Goal: Task Accomplishment & Management: Manage account settings

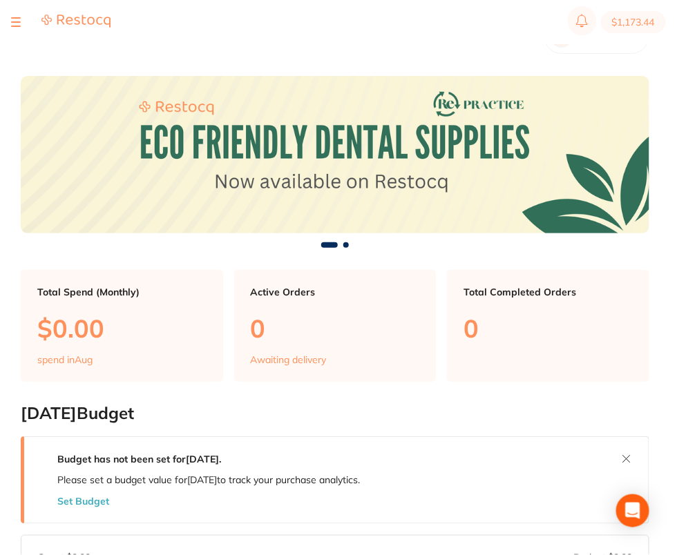
click at [18, 23] on div at bounding box center [16, 22] width 10 height 17
click at [8, 16] on section "$1,173.44" at bounding box center [338, 22] width 677 height 44
click at [14, 21] on button at bounding box center [16, 21] width 10 height 1
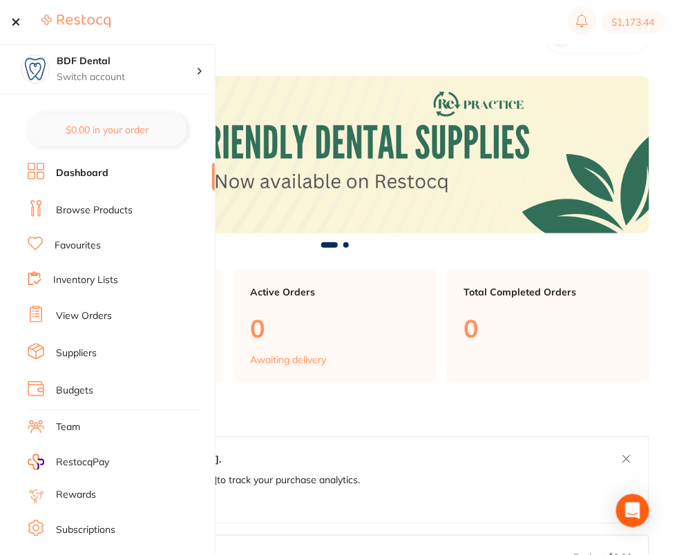
click at [102, 208] on link "Browse Products" at bounding box center [94, 211] width 77 height 14
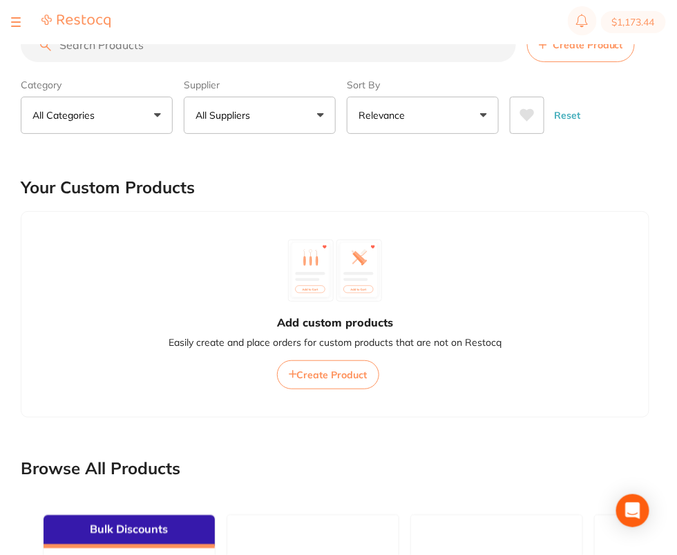
click at [15, 19] on div at bounding box center [16, 22] width 10 height 17
click at [15, 22] on button at bounding box center [16, 21] width 10 height 1
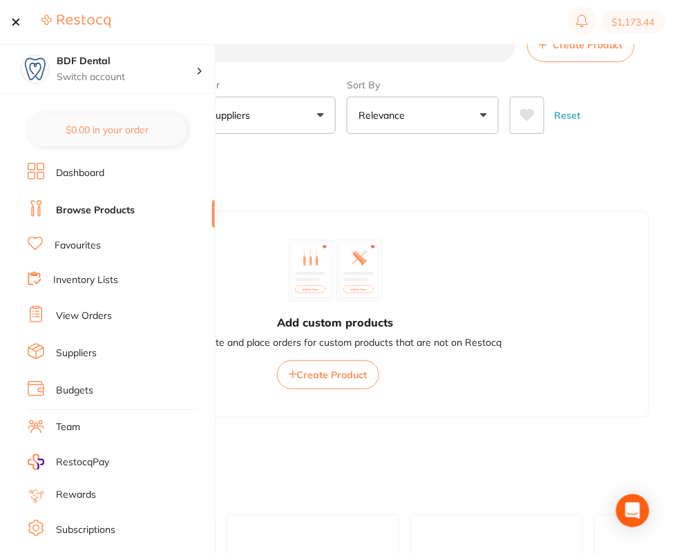
click at [82, 347] on link "Suppliers" at bounding box center [76, 354] width 41 height 14
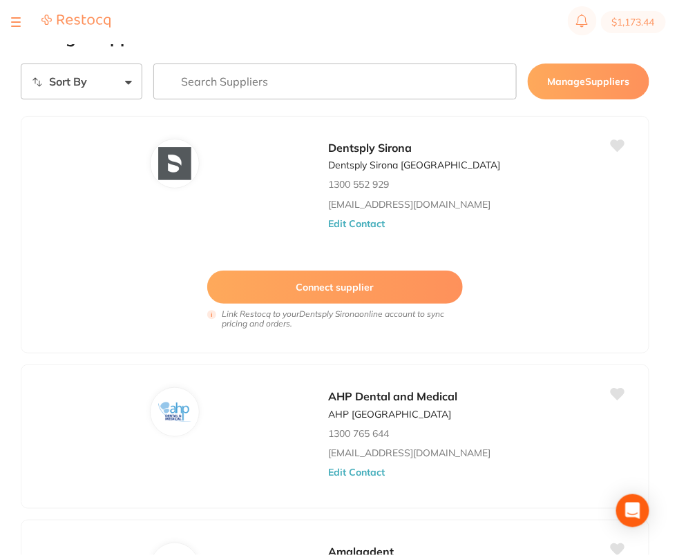
click at [256, 88] on input "search" at bounding box center [335, 82] width 364 height 36
click at [325, 68] on input "search" at bounding box center [335, 82] width 364 height 36
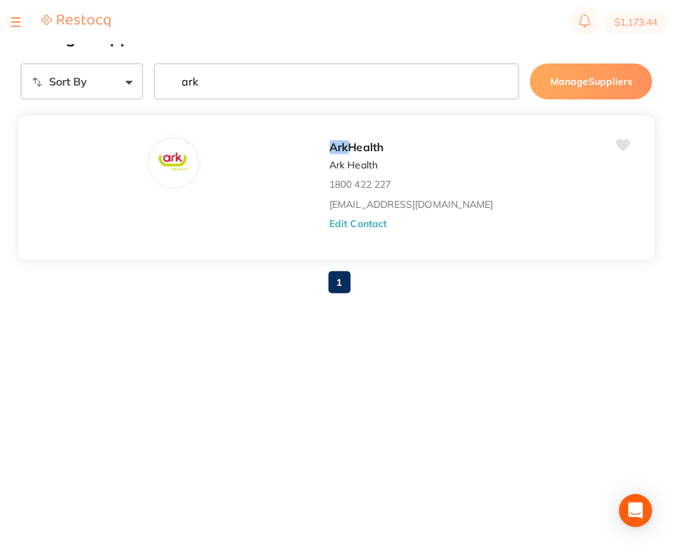
type input "ark"
click at [360, 222] on button "Edit Contact" at bounding box center [357, 223] width 57 height 11
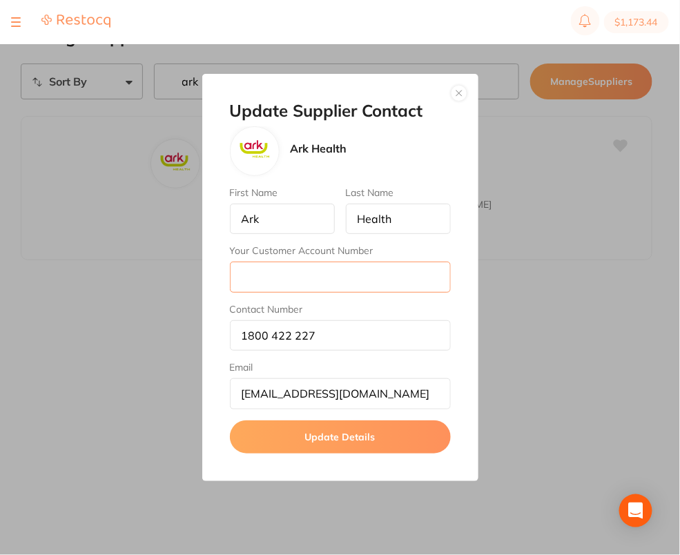
click at [318, 277] on input "Your Customer Account Number" at bounding box center [340, 277] width 221 height 30
paste input "A218670"
type input "A218670"
click at [336, 449] on button "Update Details" at bounding box center [340, 437] width 221 height 33
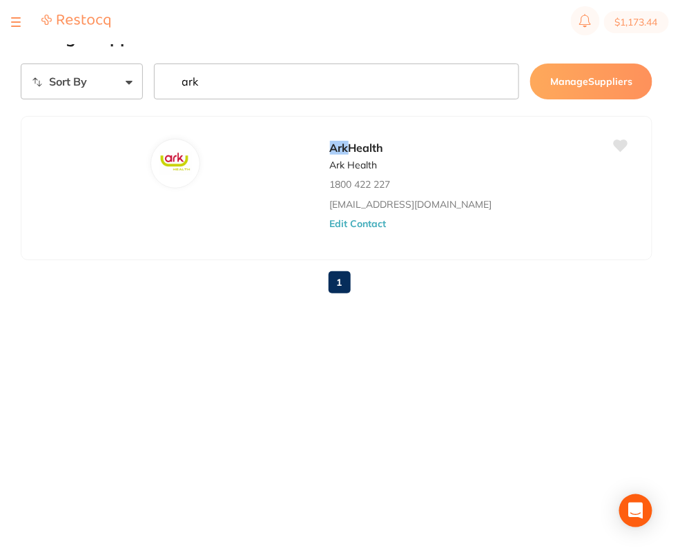
click at [275, 75] on input "ark" at bounding box center [337, 82] width 366 height 36
type input "ada"
click at [360, 221] on button "Edit Contact" at bounding box center [357, 223] width 57 height 11
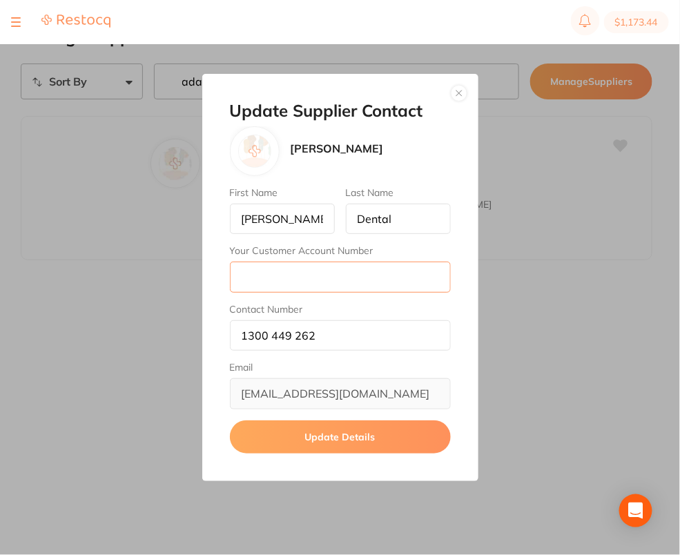
click at [296, 271] on input "Your Customer Account Number" at bounding box center [340, 277] width 221 height 30
paste input "AD13650"
type input "AD13650"
click at [352, 423] on button "Update Details" at bounding box center [340, 437] width 221 height 33
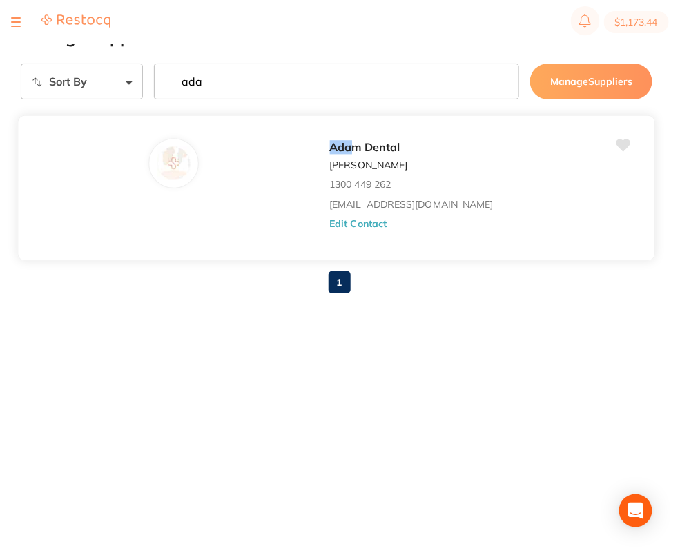
click at [360, 227] on button "Edit Contact" at bounding box center [357, 223] width 57 height 11
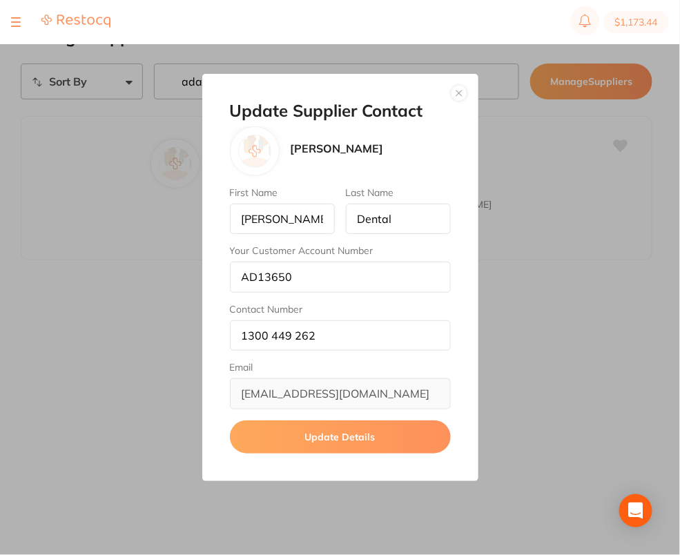
click at [459, 95] on button "button" at bounding box center [459, 93] width 17 height 17
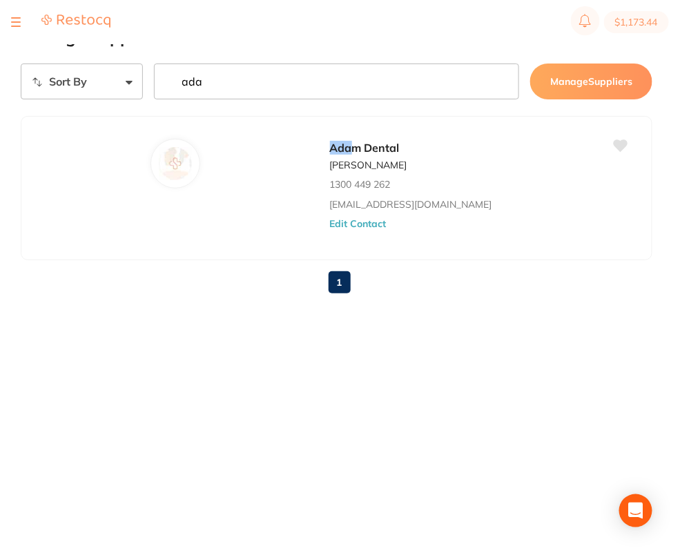
click at [318, 84] on input "ada" at bounding box center [337, 82] width 366 height 36
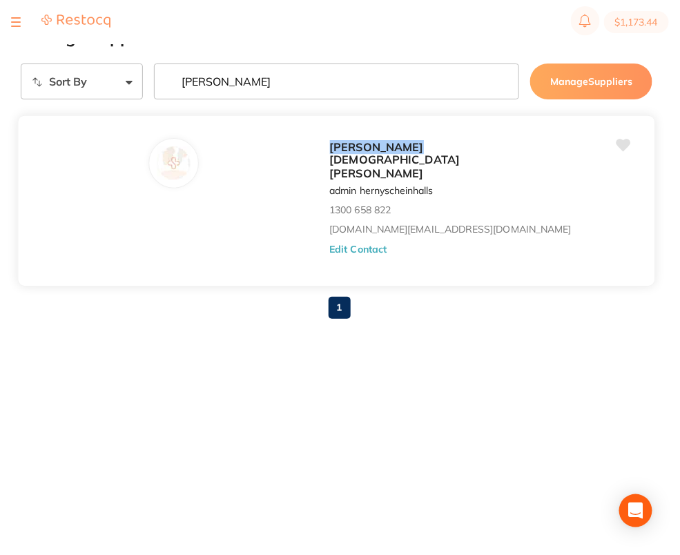
type input "[PERSON_NAME]"
click at [367, 244] on button "Edit Contact" at bounding box center [357, 249] width 57 height 11
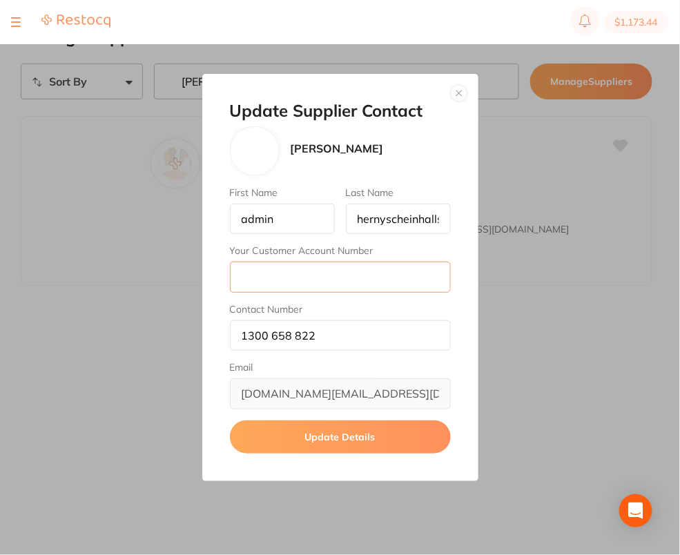
click at [295, 285] on input "Your Customer Account Number" at bounding box center [340, 277] width 221 height 30
paste input "71BDF001"
type input "71BDF001"
click at [327, 431] on button "Update Details" at bounding box center [340, 437] width 221 height 33
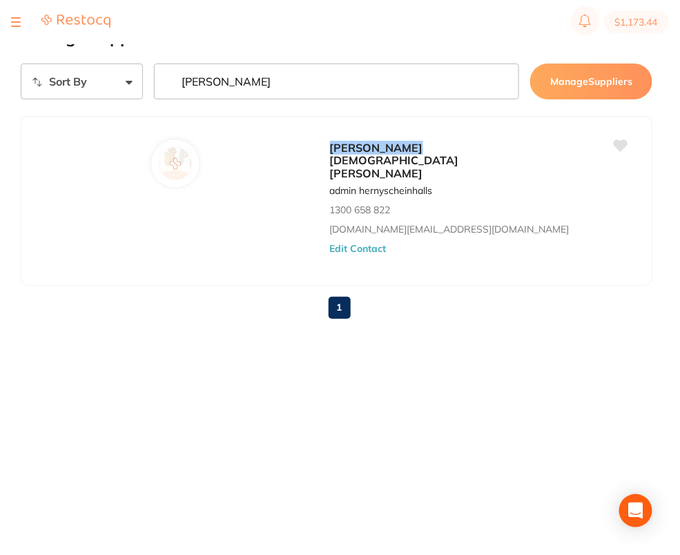
click at [302, 85] on input "[PERSON_NAME]" at bounding box center [337, 82] width 366 height 36
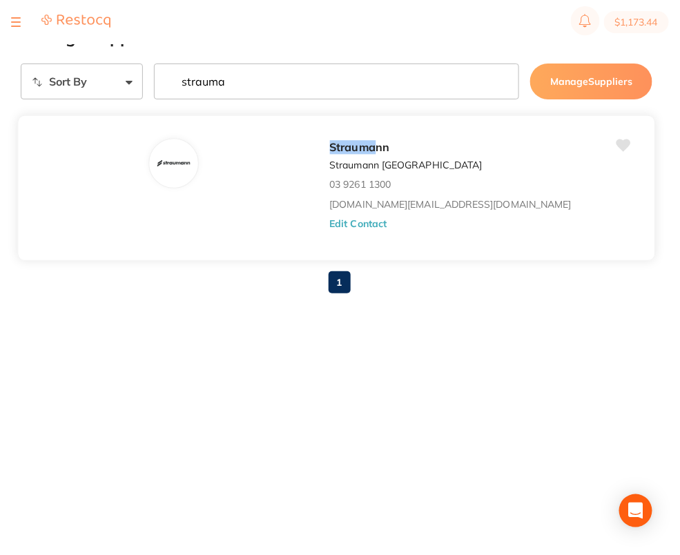
type input "strauma"
click at [354, 224] on button "Edit Contact" at bounding box center [357, 223] width 57 height 11
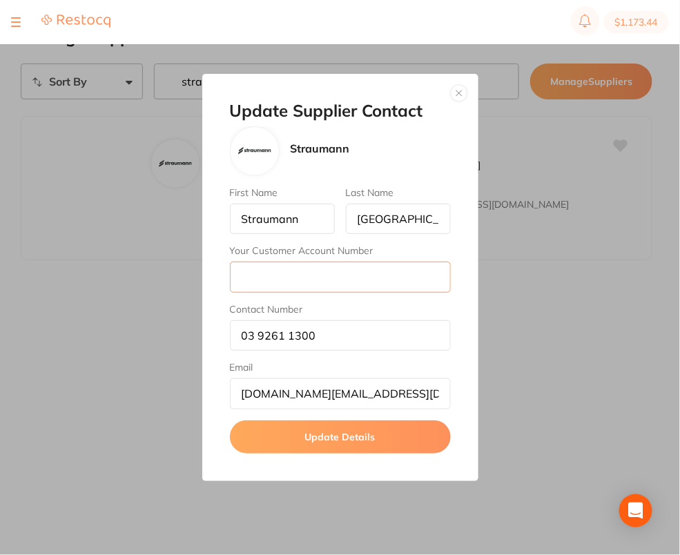
click at [307, 287] on input "Your Customer Account Number" at bounding box center [340, 277] width 221 height 30
paste input "122107"
type input "122107"
click at [337, 441] on button "Update Details" at bounding box center [340, 437] width 221 height 33
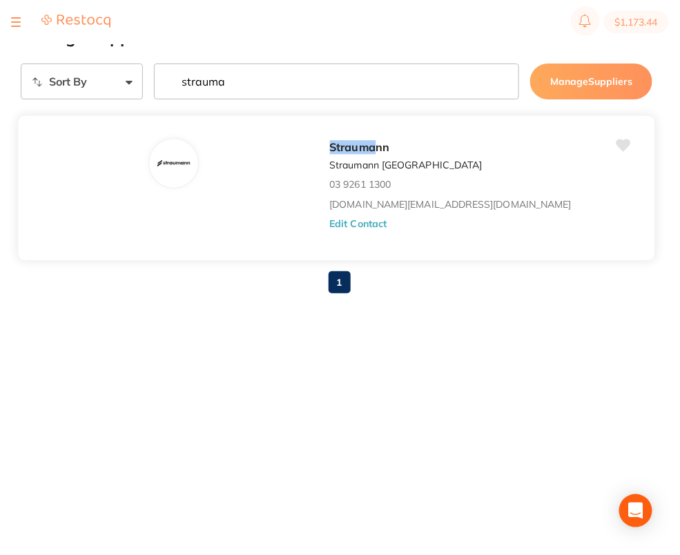
click at [363, 218] on button "Edit Contact" at bounding box center [357, 223] width 57 height 11
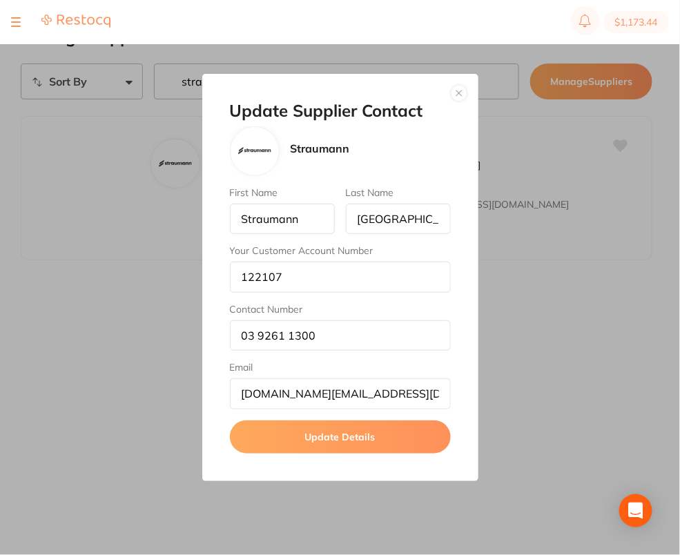
click at [460, 93] on button "button" at bounding box center [459, 93] width 17 height 17
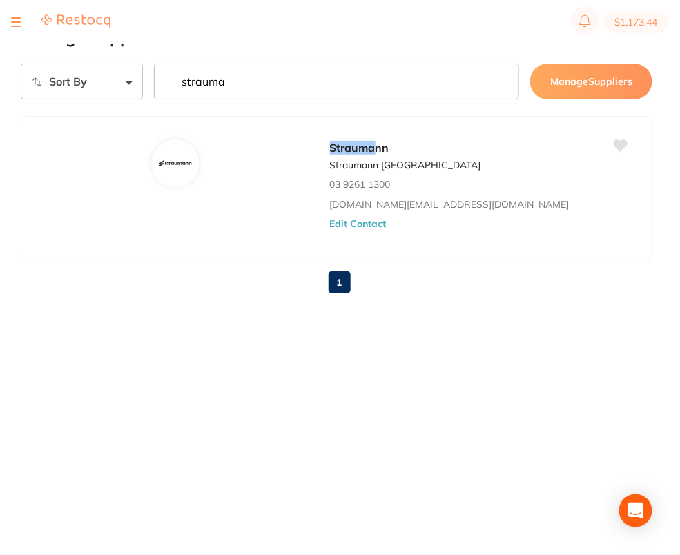
click at [354, 84] on input "strauma" at bounding box center [337, 82] width 366 height 36
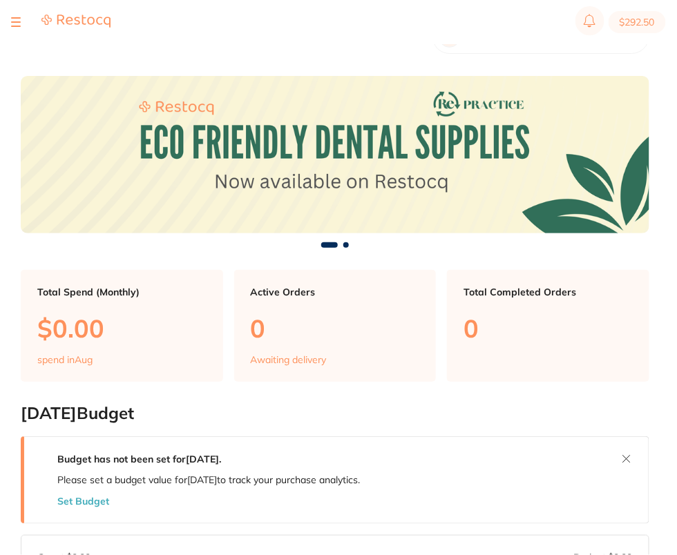
click at [15, 21] on button at bounding box center [16, 21] width 10 height 1
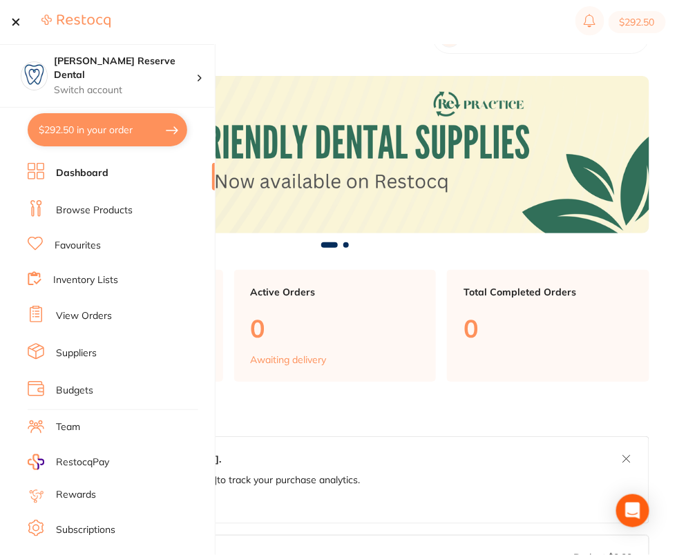
click at [87, 218] on li "Browse Products" at bounding box center [121, 210] width 187 height 21
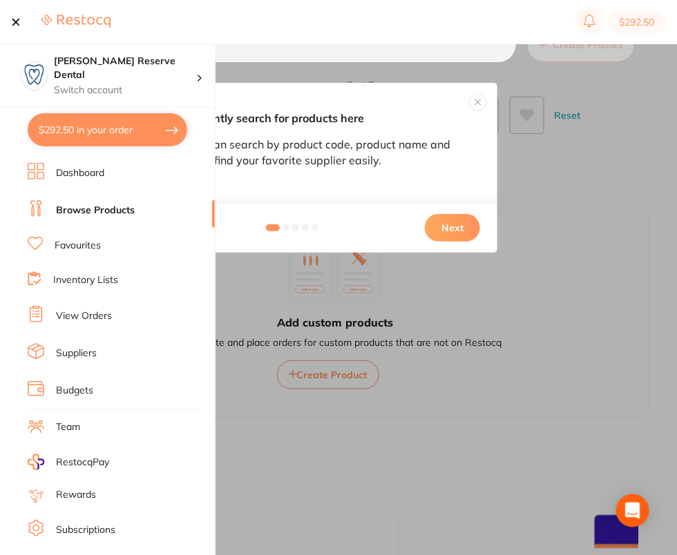
click at [81, 352] on link "Suppliers" at bounding box center [76, 354] width 41 height 14
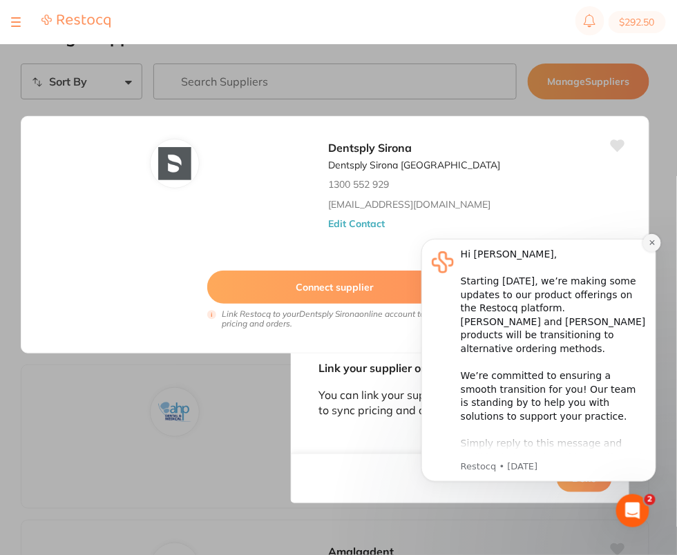
click at [656, 240] on button "Dismiss notification" at bounding box center [651, 242] width 18 height 18
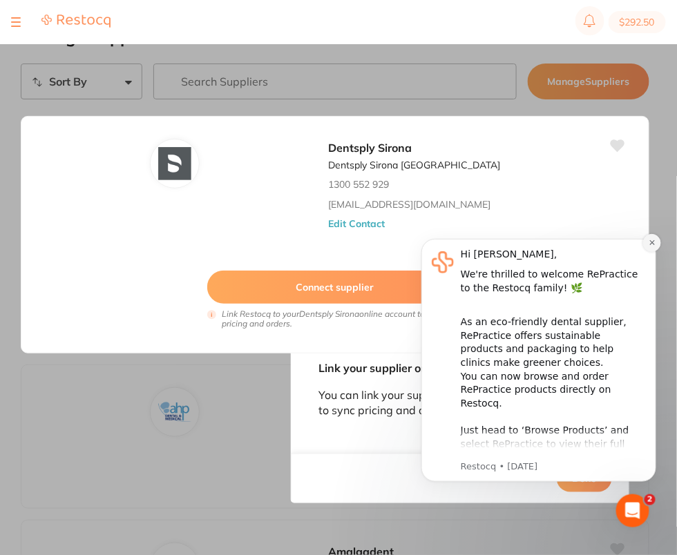
drag, startPoint x: 650, startPoint y: 244, endPoint x: 1080, endPoint y: 475, distance: 488.1
click at [650, 244] on icon "Dismiss notification" at bounding box center [652, 242] width 8 height 8
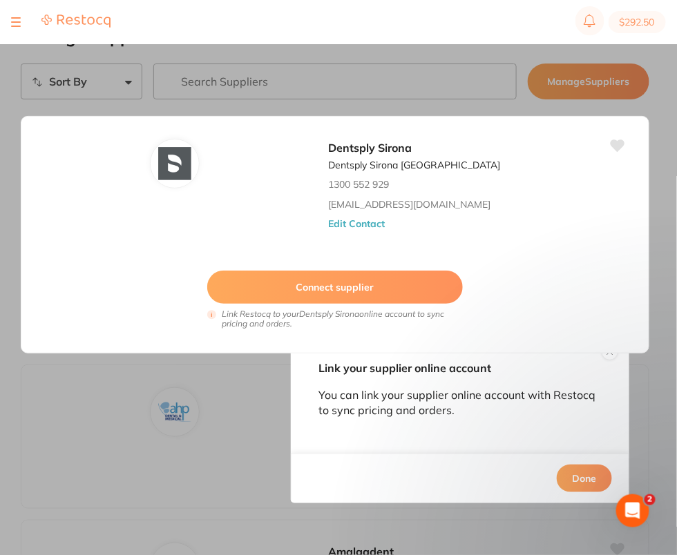
click at [658, 366] on div "Link your supplier online account You can link your supplier online account wit…" at bounding box center [338, 277] width 677 height 555
click at [583, 480] on button "Done" at bounding box center [584, 479] width 55 height 28
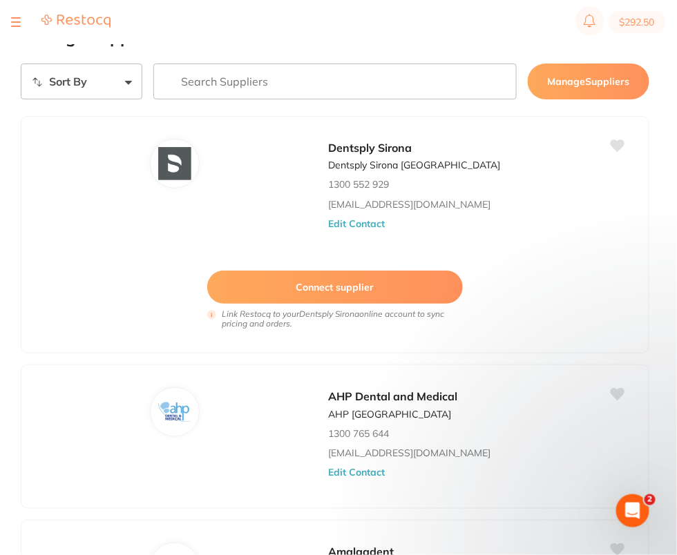
click at [343, 89] on input "search" at bounding box center [335, 82] width 364 height 36
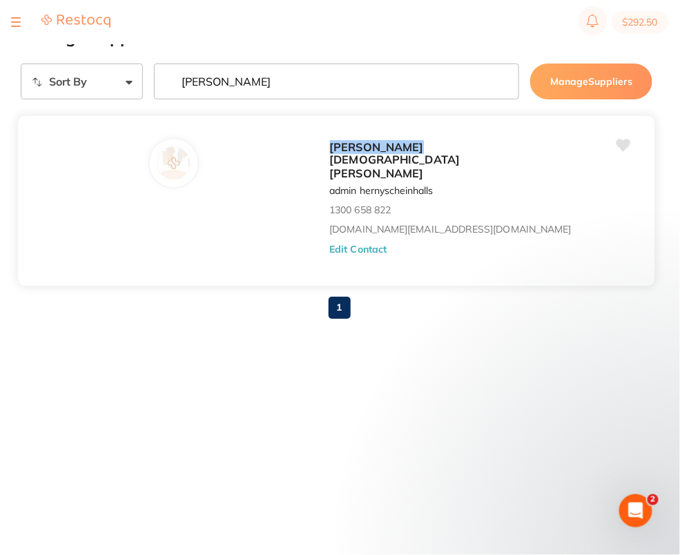
type input "[PERSON_NAME]"
click at [375, 244] on button "Edit Contact" at bounding box center [357, 249] width 57 height 11
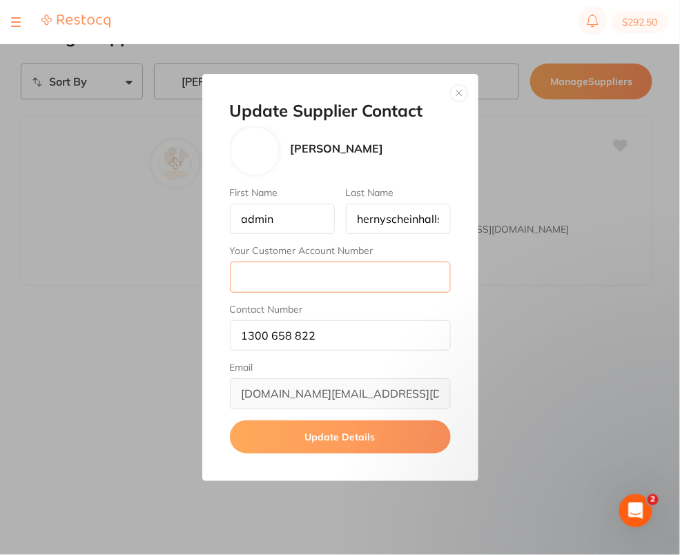
click at [302, 270] on input "Your Customer Account Number" at bounding box center [340, 277] width 221 height 30
paste input "71LRD002"
type input "71LRD002"
click at [338, 430] on button "Update Details" at bounding box center [340, 437] width 221 height 33
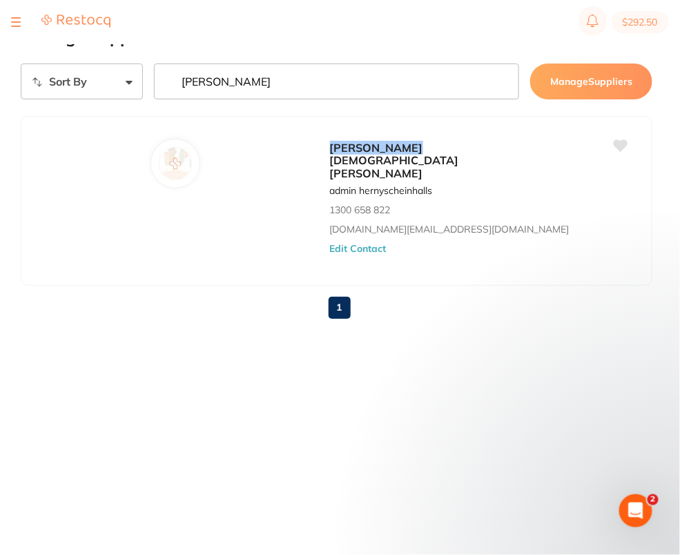
click at [252, 82] on input "[PERSON_NAME]" at bounding box center [337, 82] width 366 height 36
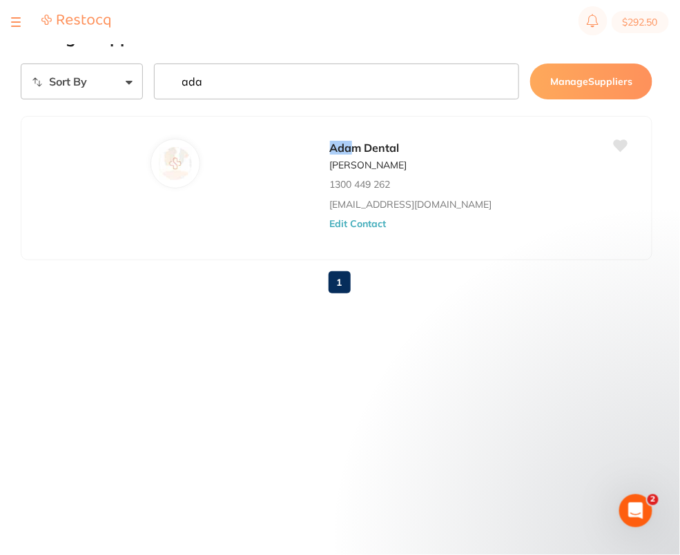
type input "ada"
click at [369, 226] on button "Edit Contact" at bounding box center [357, 223] width 57 height 11
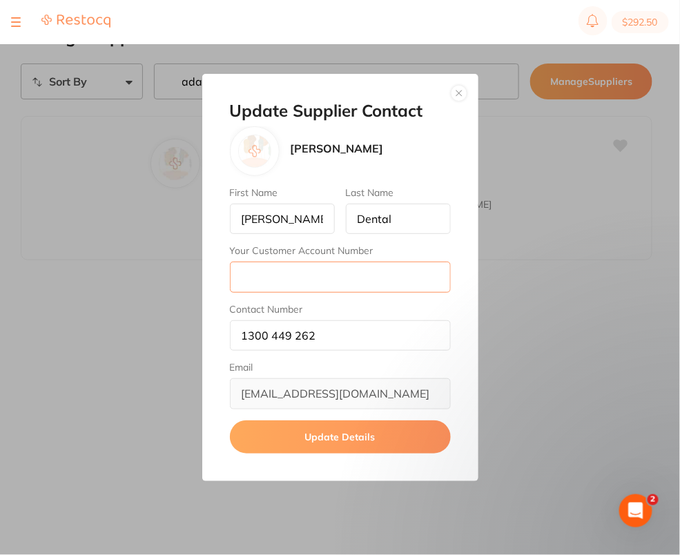
click at [313, 273] on input "Your Customer Account Number" at bounding box center [340, 277] width 221 height 30
paste input "AD14970"
type input "AD14970"
click at [325, 439] on button "Update Details" at bounding box center [340, 437] width 221 height 33
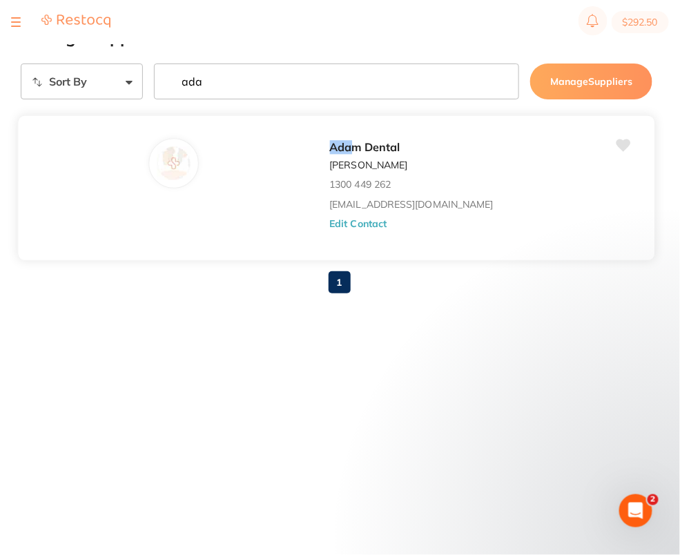
click at [366, 228] on button "Edit Contact" at bounding box center [357, 223] width 57 height 11
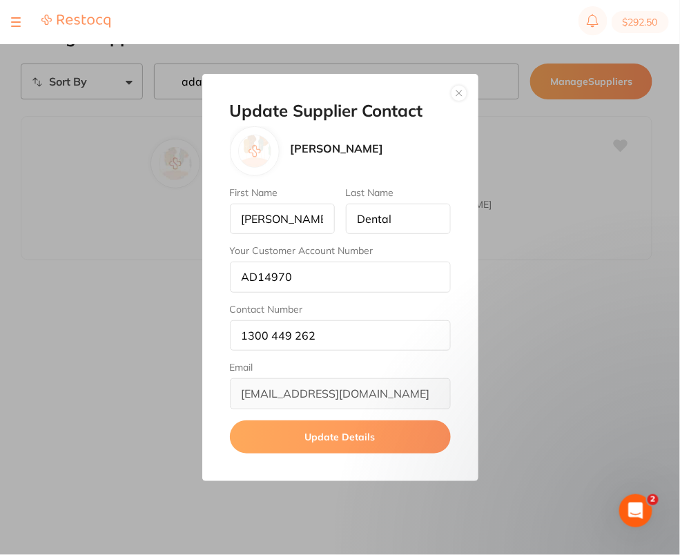
click at [461, 96] on button "button" at bounding box center [459, 93] width 17 height 17
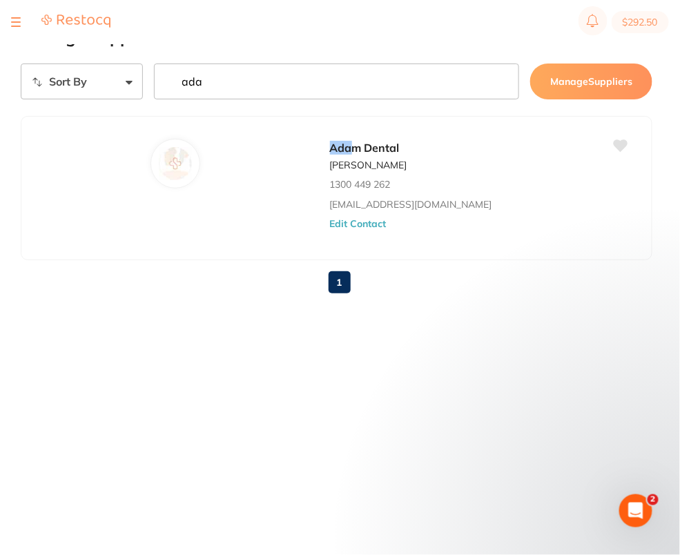
click at [179, 261] on div "1" at bounding box center [337, 282] width 632 height 44
click at [318, 44] on section "$292.50" at bounding box center [340, 22] width 680 height 44
click at [322, 82] on input "ada" at bounding box center [337, 82] width 366 height 36
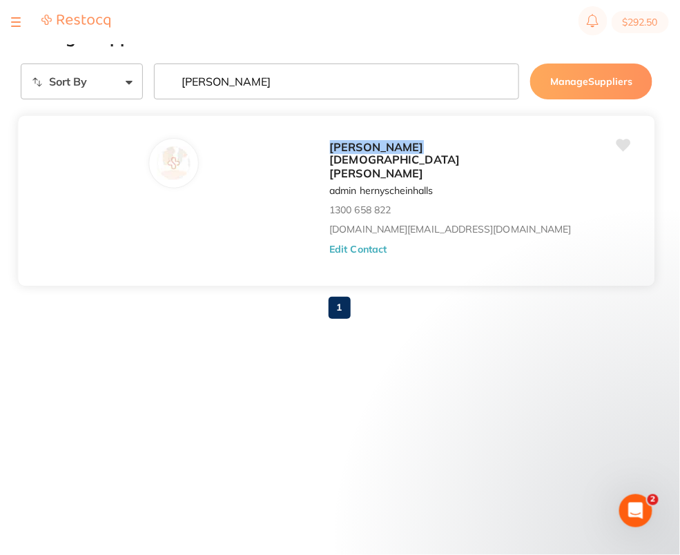
click at [366, 244] on button "Edit Contact" at bounding box center [357, 249] width 57 height 11
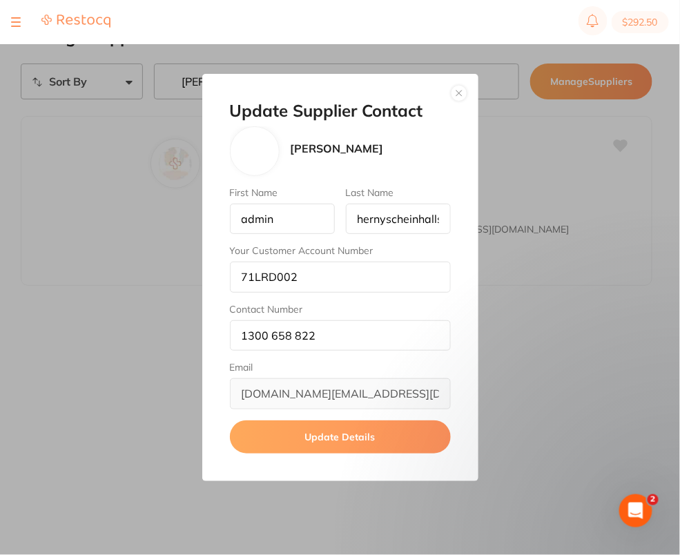
click at [460, 97] on button "button" at bounding box center [459, 93] width 17 height 17
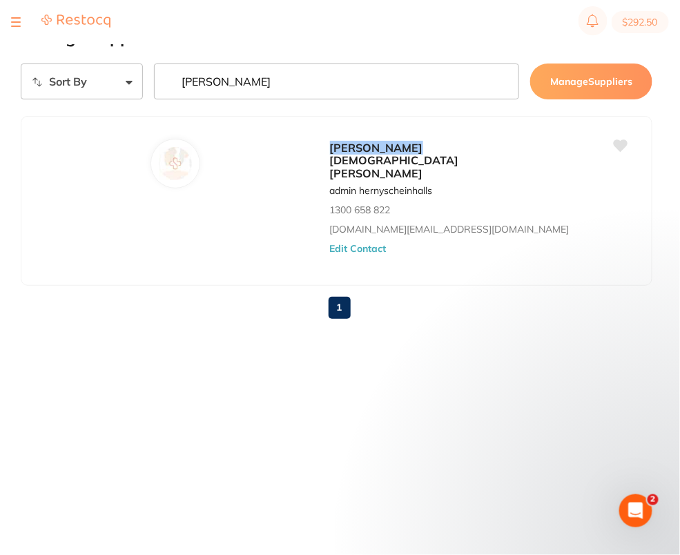
click at [257, 82] on input "[PERSON_NAME]" at bounding box center [337, 82] width 366 height 36
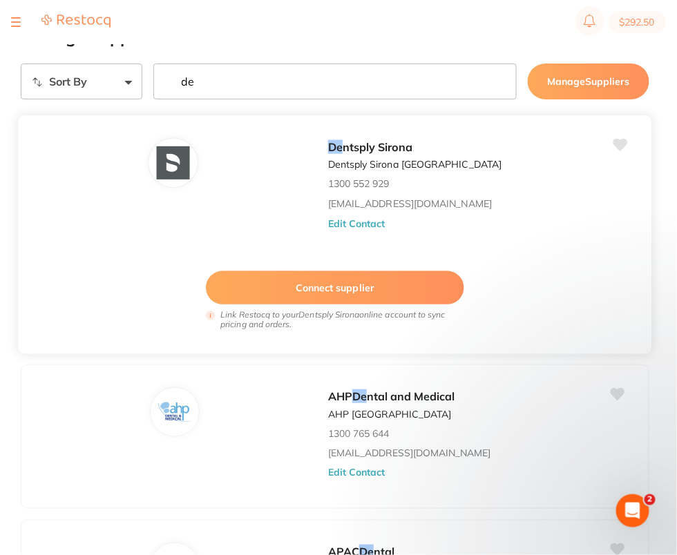
type input "de"
click at [344, 225] on button "Edit Contact" at bounding box center [356, 223] width 57 height 11
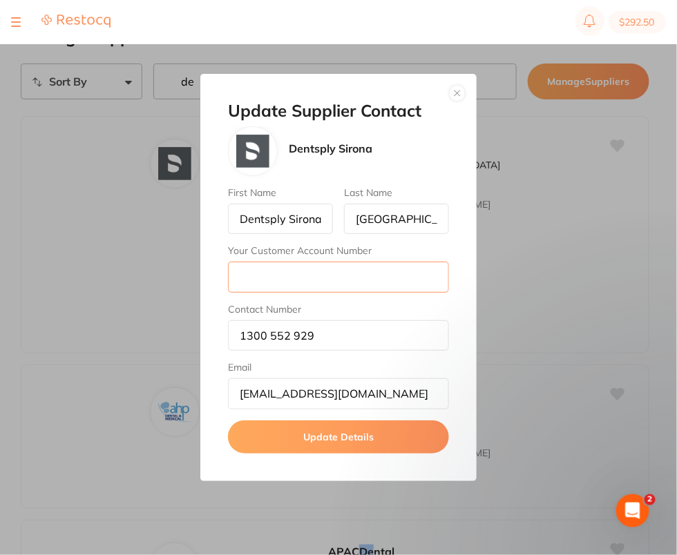
click at [287, 268] on input "Your Customer Account Number" at bounding box center [338, 277] width 221 height 30
paste input "CA006609"
type input "CA006609"
click at [374, 437] on button "Update Details" at bounding box center [338, 437] width 221 height 33
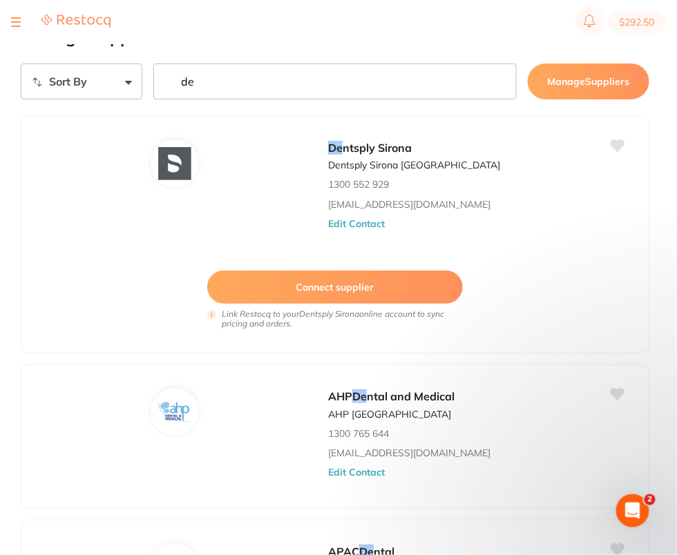
click at [502, 81] on input "de" at bounding box center [335, 82] width 364 height 36
click at [444, 37] on section "$292.50" at bounding box center [338, 22] width 677 height 44
click at [443, 18] on section "$292.50" at bounding box center [338, 22] width 677 height 44
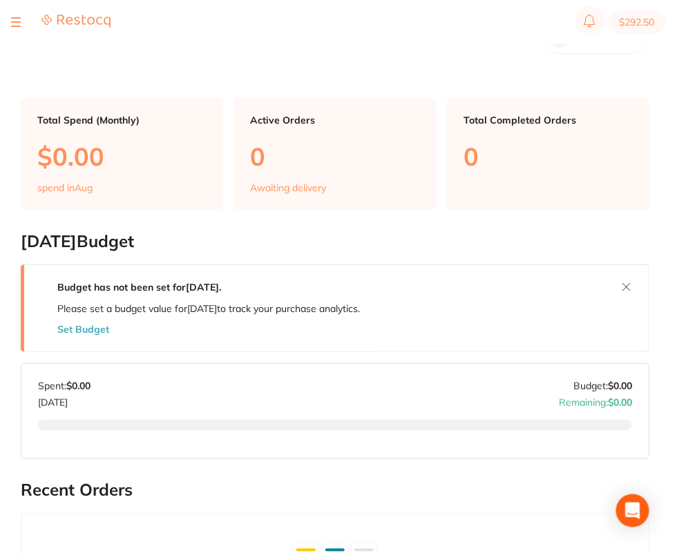
click at [15, 23] on button at bounding box center [16, 21] width 10 height 1
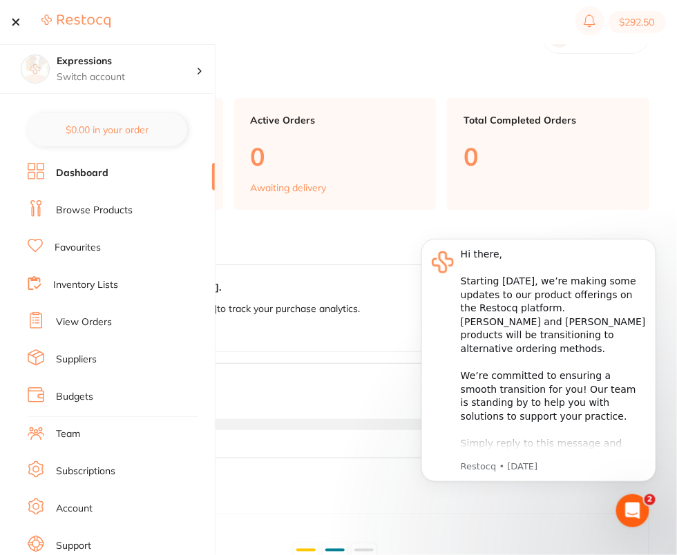
click at [80, 368] on li "Suppliers" at bounding box center [121, 359] width 187 height 21
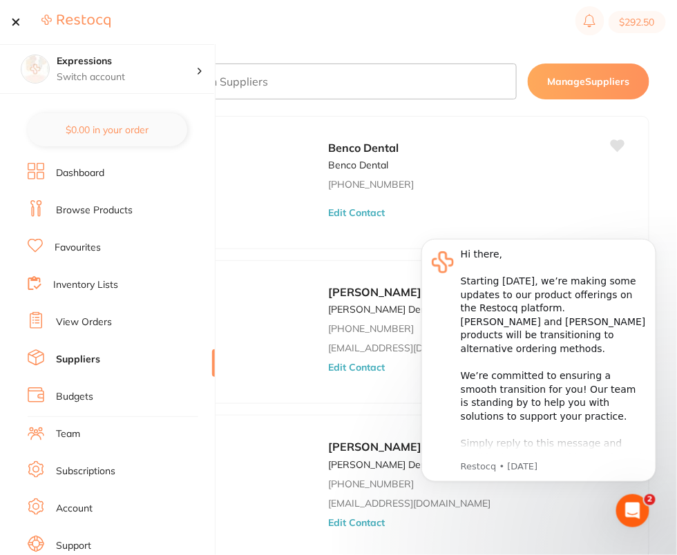
click at [17, 23] on button at bounding box center [16, 21] width 10 height 1
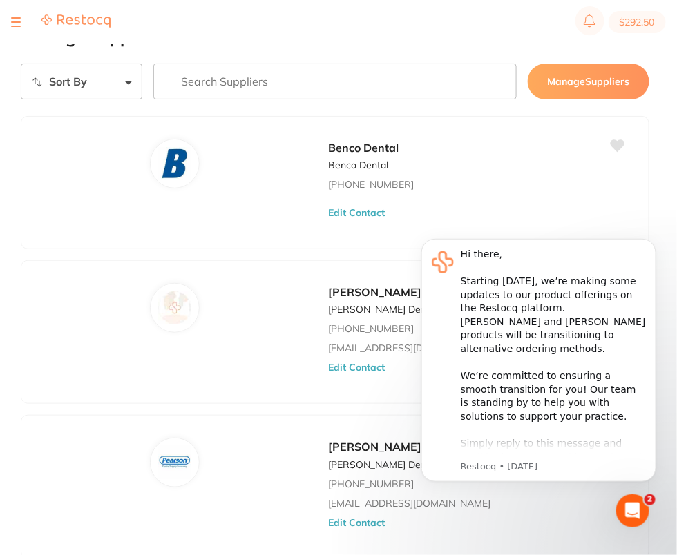
click at [260, 76] on input "search" at bounding box center [335, 82] width 364 height 36
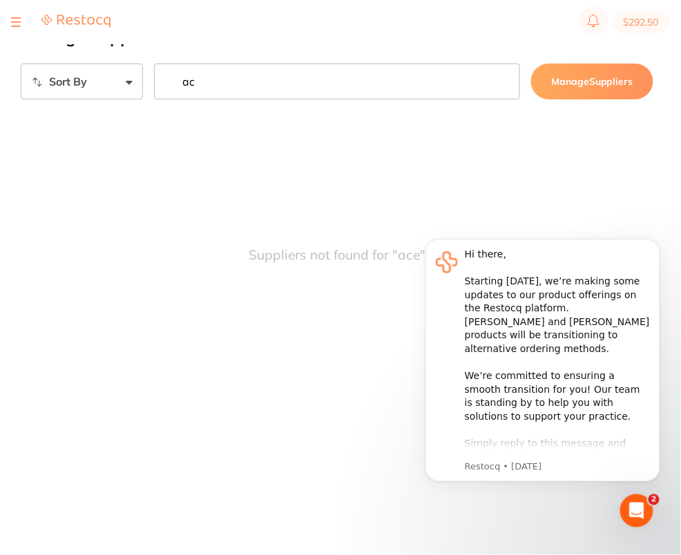
type input "a"
type input "b"
click at [270, 78] on input "[PERSON_NAME]" at bounding box center [337, 82] width 366 height 36
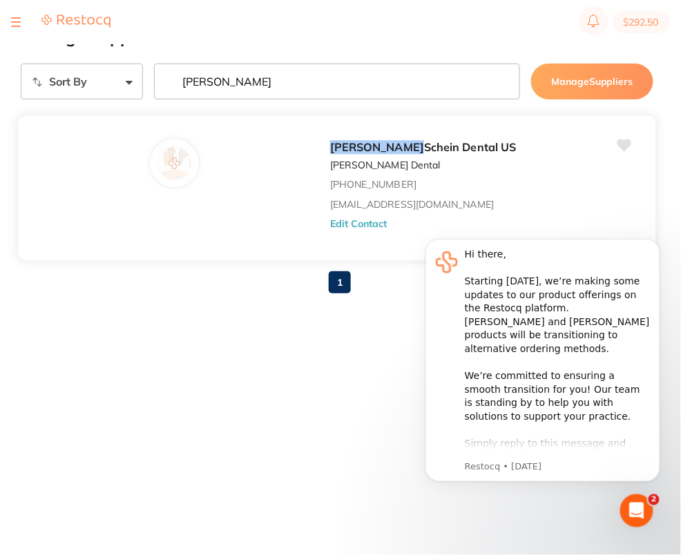
click at [363, 222] on button "Edit Contact" at bounding box center [358, 223] width 57 height 11
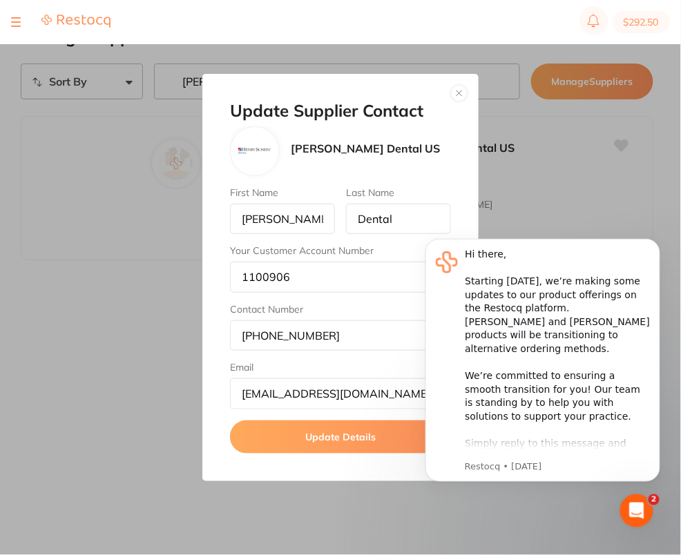
drag, startPoint x: 459, startPoint y: 97, endPoint x: 451, endPoint y: 97, distance: 7.6
click at [459, 97] on button "button" at bounding box center [459, 93] width 17 height 17
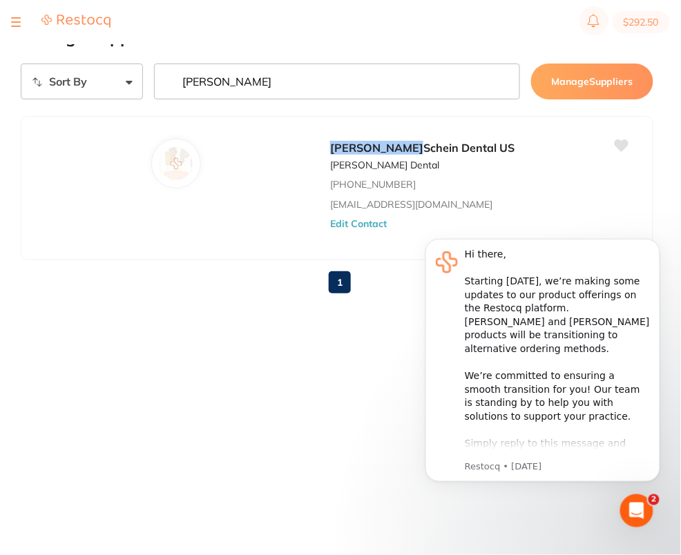
click at [298, 95] on input "[PERSON_NAME]" at bounding box center [337, 82] width 366 height 36
type input "merit"
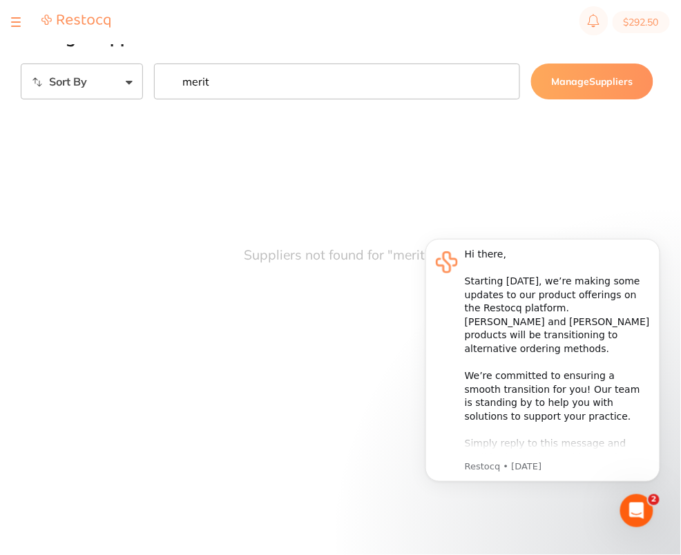
click at [503, 83] on input "merit" at bounding box center [337, 82] width 366 height 36
click at [488, 40] on section "$292.50" at bounding box center [340, 22] width 681 height 44
